Goal: Task Accomplishment & Management: Complete application form

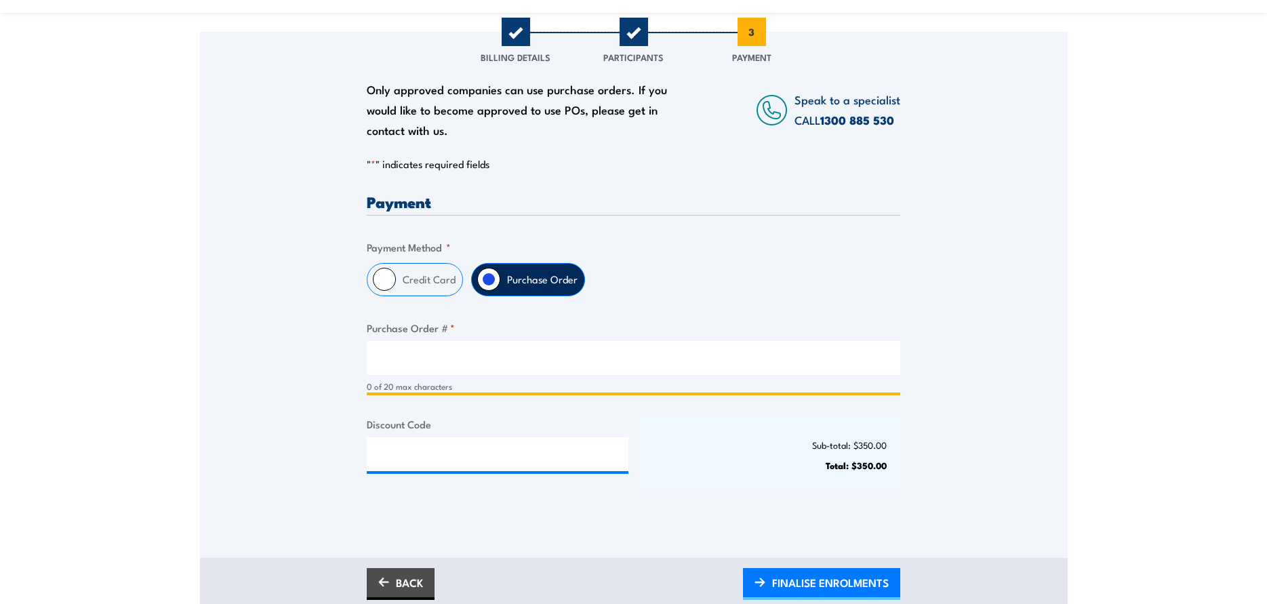
click at [450, 367] on input "Purchase Order # *" at bounding box center [634, 358] width 534 height 34
type input "g"
type input "GVRAU-16625"
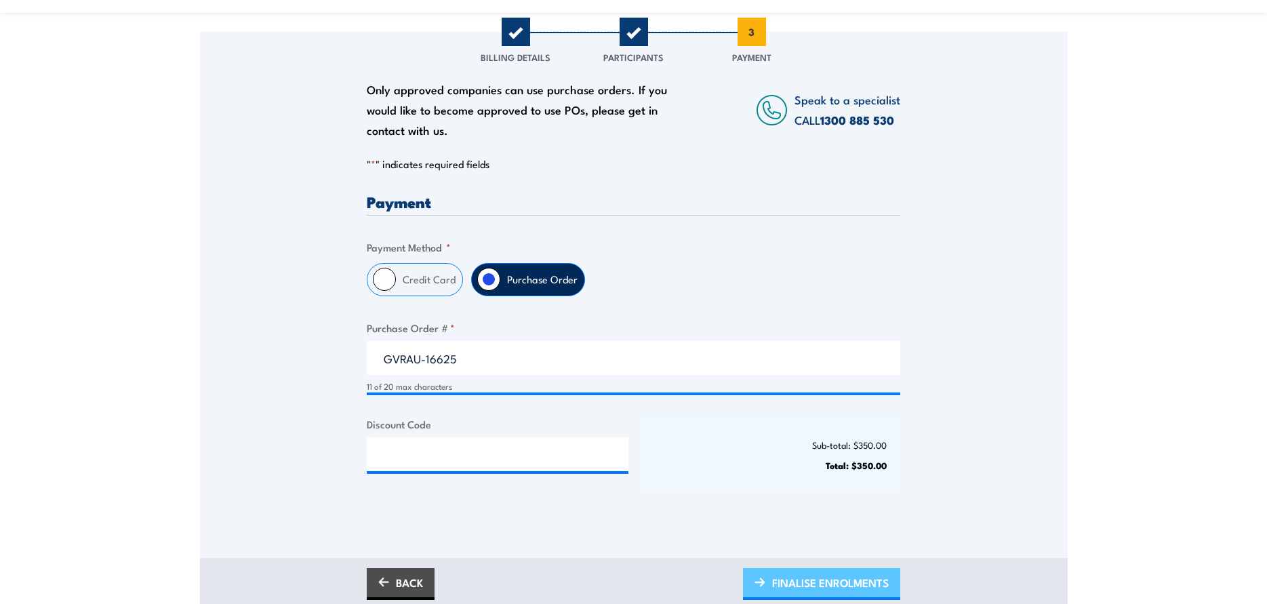
click at [827, 587] on span "FINALISE ENROLMENTS" at bounding box center [830, 583] width 117 height 36
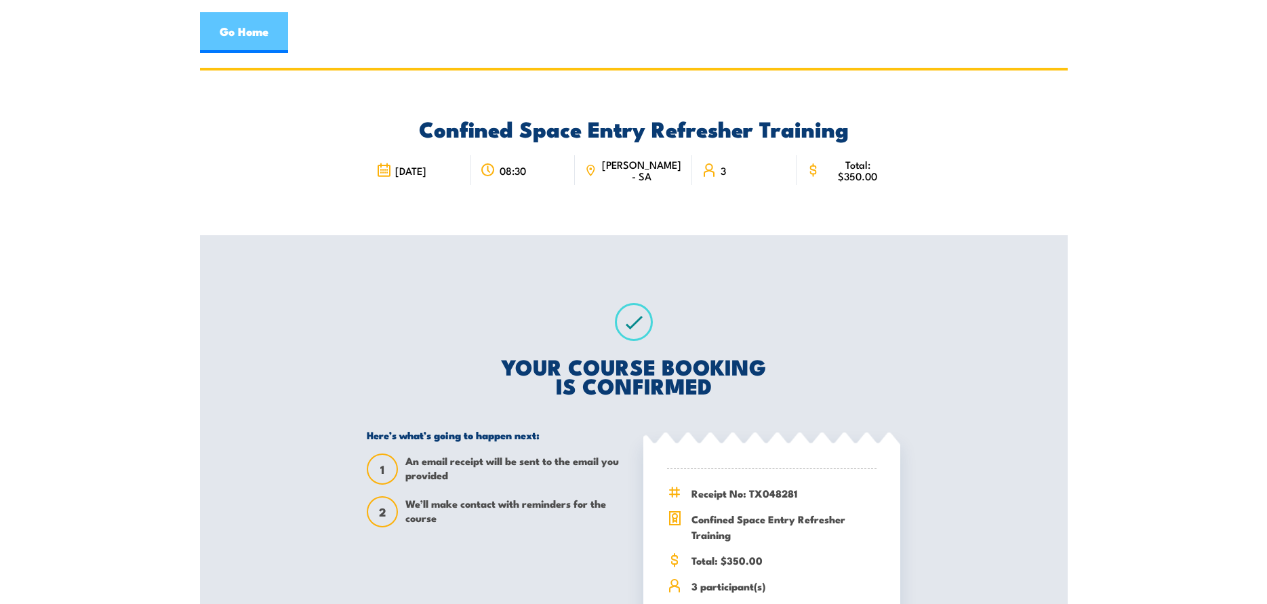
click at [235, 30] on link "Go Home" at bounding box center [244, 32] width 88 height 41
